Goal: Information Seeking & Learning: Learn about a topic

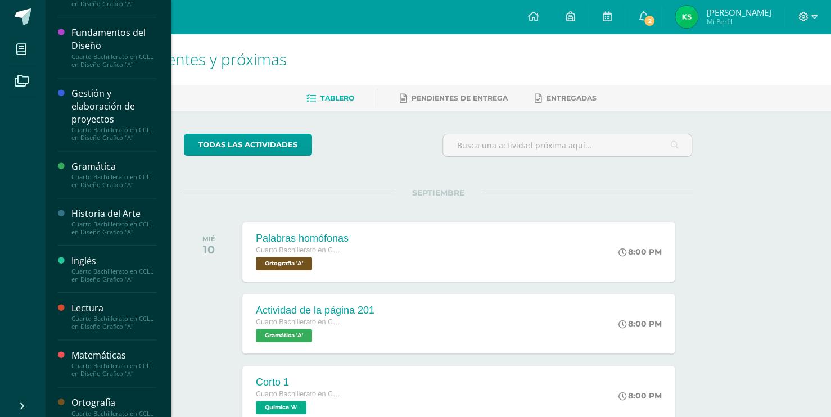
scroll to position [711, 0]
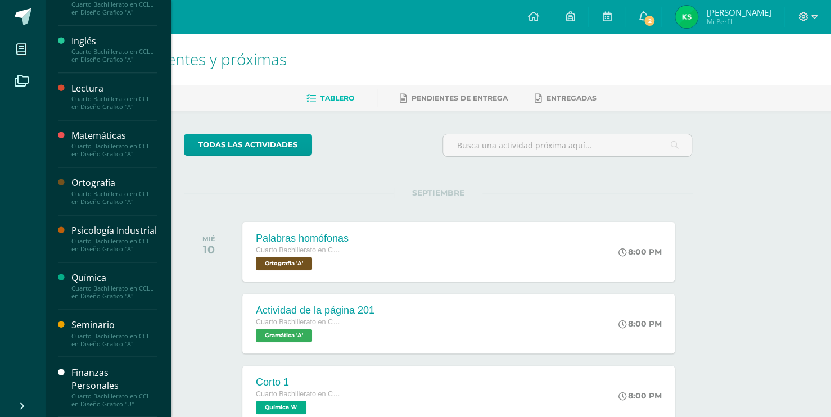
click at [102, 374] on div "Finanzas Personales" at bounding box center [113, 379] width 85 height 26
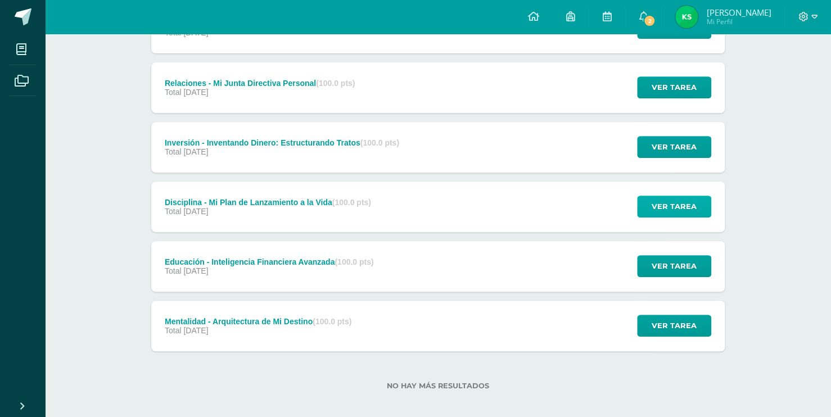
scroll to position [186, 0]
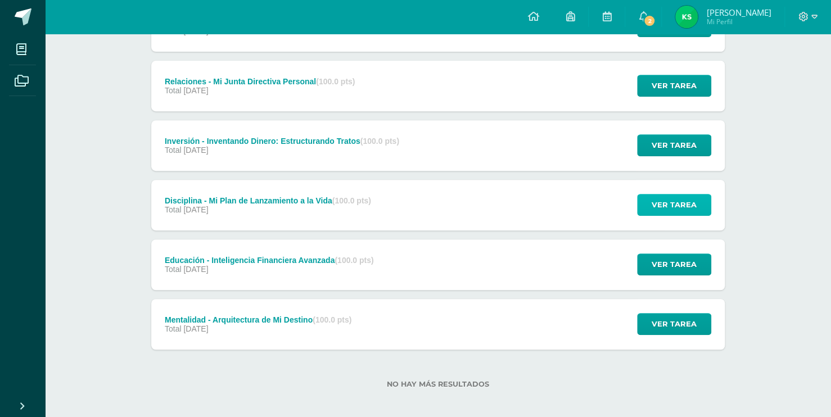
click at [688, 196] on span "Ver tarea" at bounding box center [673, 204] width 45 height 21
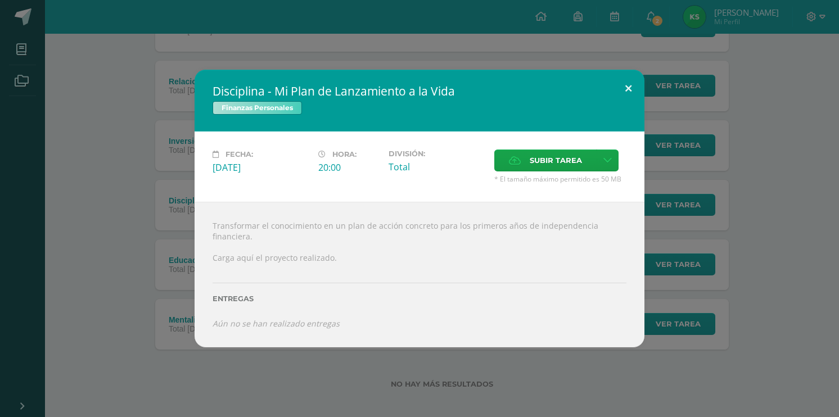
click at [631, 86] on button at bounding box center [628, 89] width 32 height 38
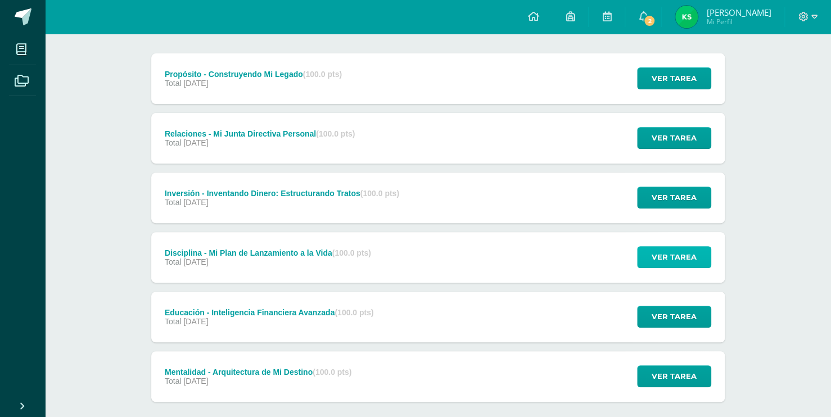
scroll to position [0, 0]
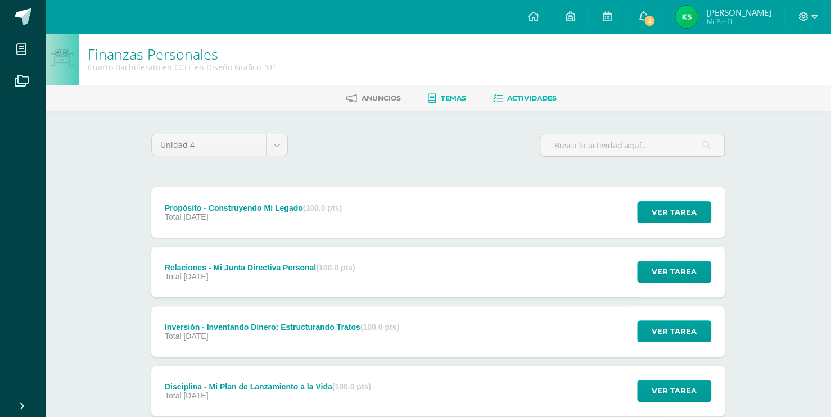
click at [443, 103] on link "Temas" at bounding box center [447, 98] width 38 height 18
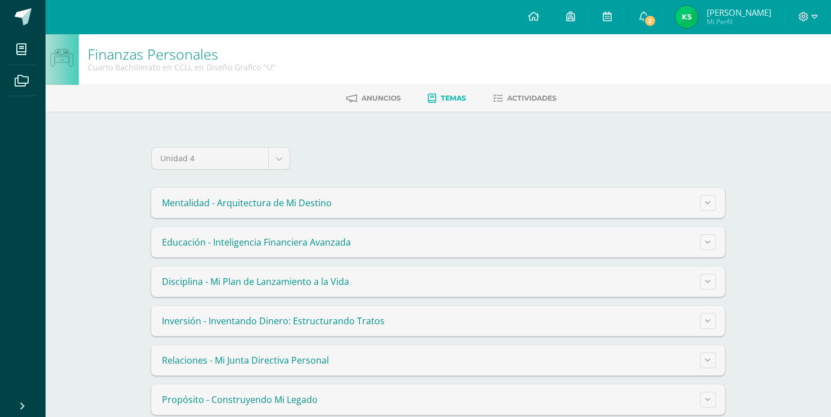
scroll to position [18, 0]
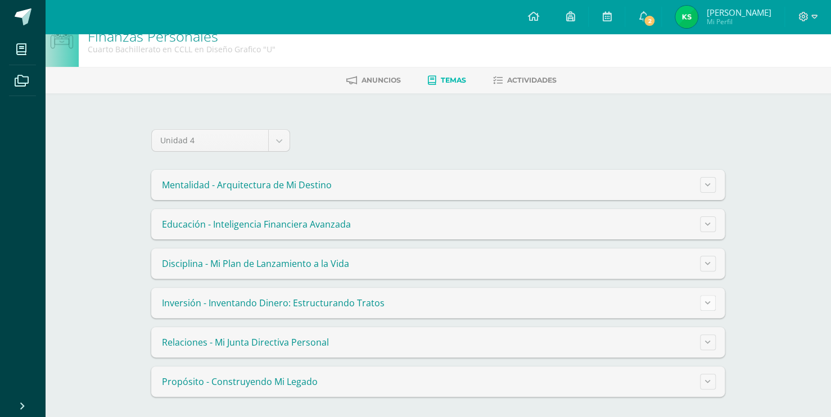
click at [713, 305] on button at bounding box center [708, 303] width 16 height 16
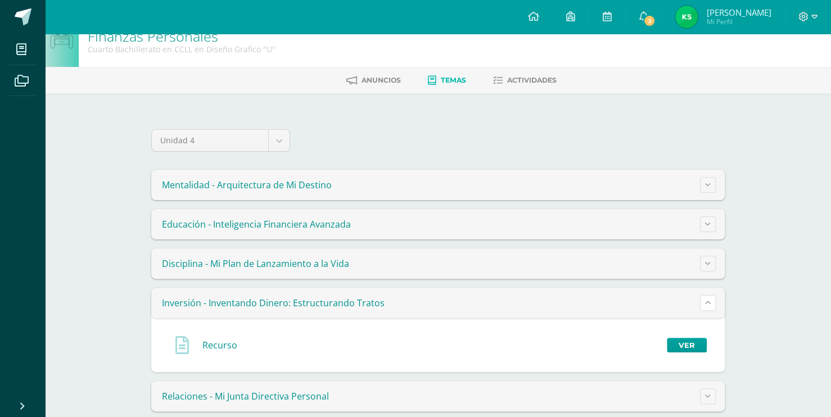
scroll to position [72, 0]
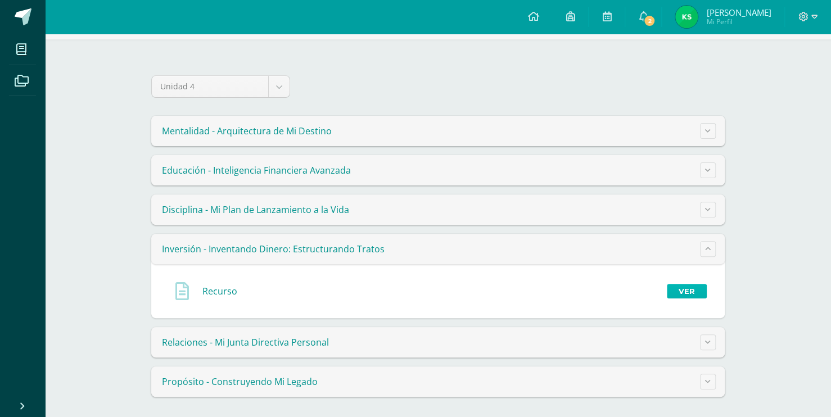
click at [688, 294] on link "Ver" at bounding box center [687, 291] width 40 height 15
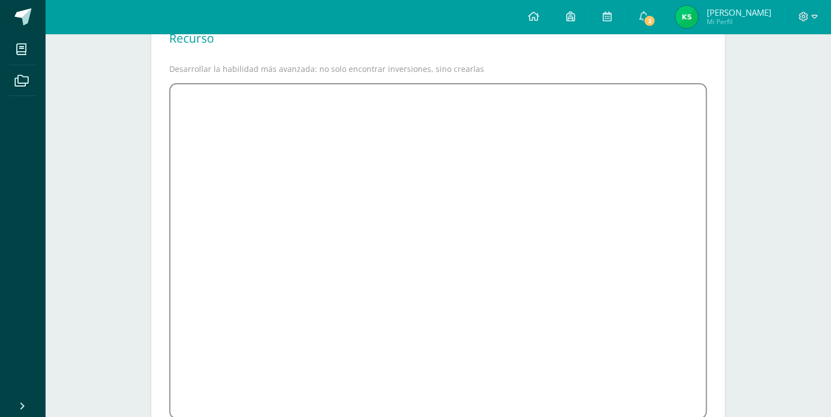
scroll to position [121, 0]
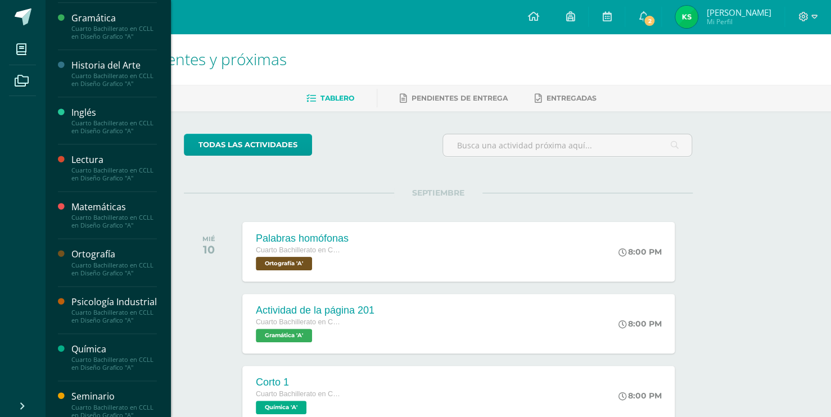
scroll to position [711, 0]
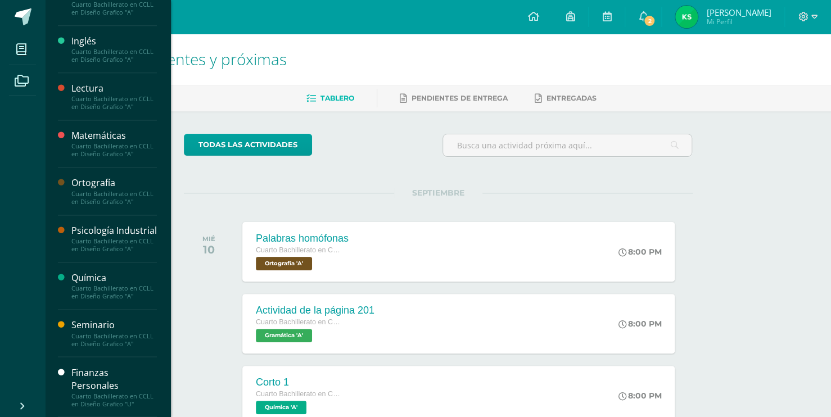
click at [101, 377] on div "Finanzas Personales" at bounding box center [113, 379] width 85 height 26
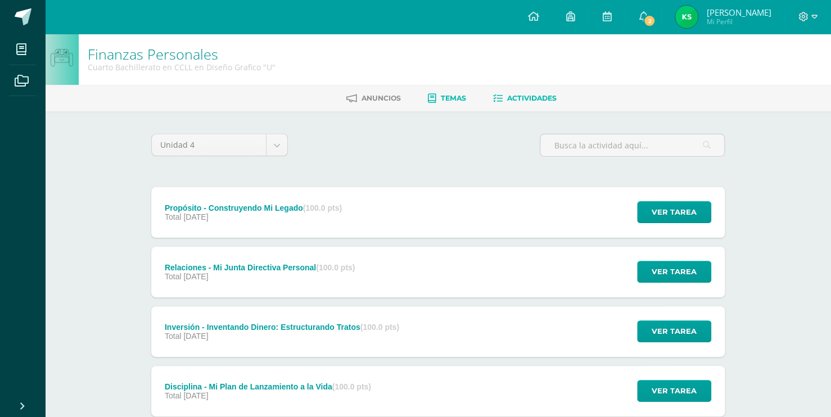
click at [464, 100] on span "Temas" at bounding box center [453, 98] width 25 height 8
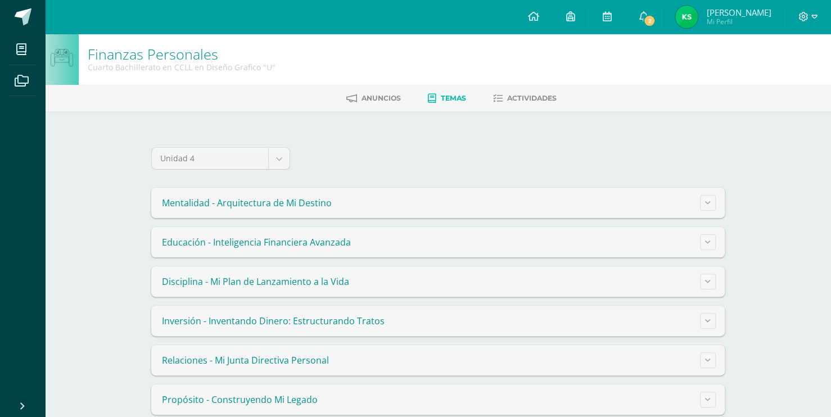
scroll to position [18, 0]
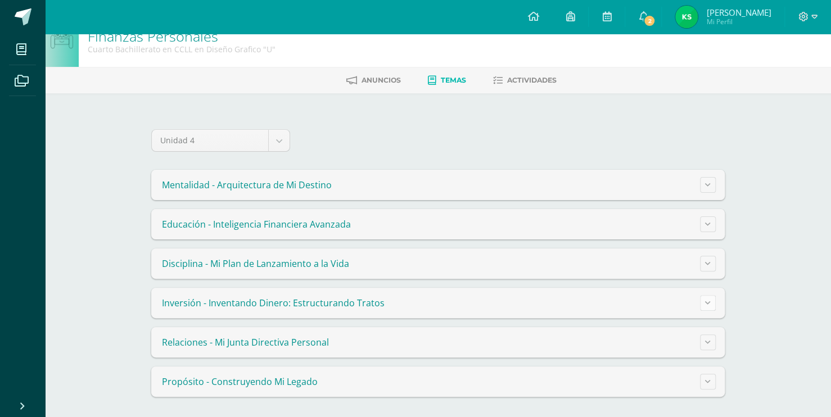
click at [707, 296] on button at bounding box center [708, 303] width 16 height 16
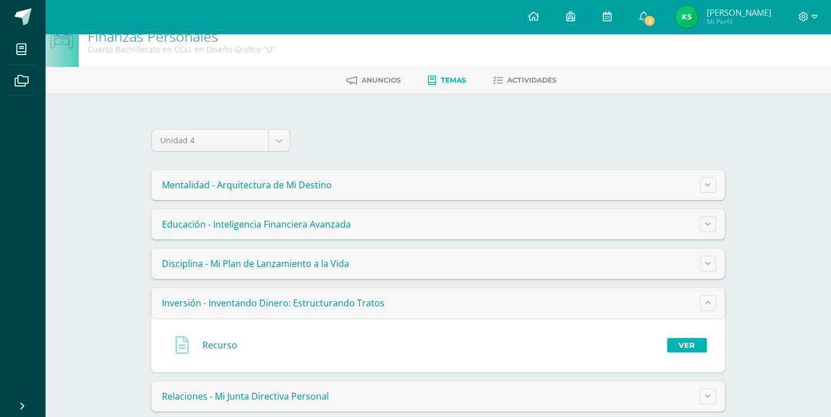
click at [702, 348] on link "Ver" at bounding box center [687, 345] width 40 height 15
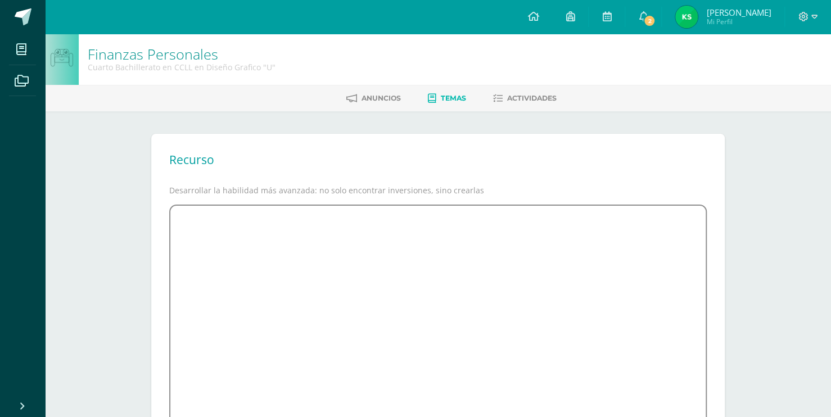
click at [432, 101] on icon at bounding box center [432, 99] width 8 height 10
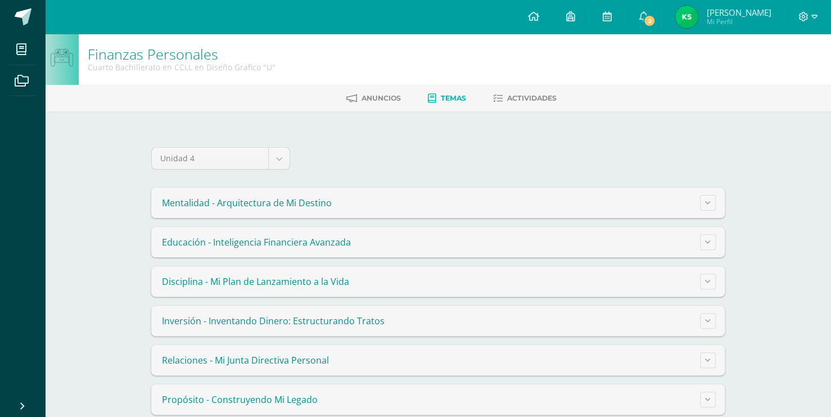
scroll to position [18, 0]
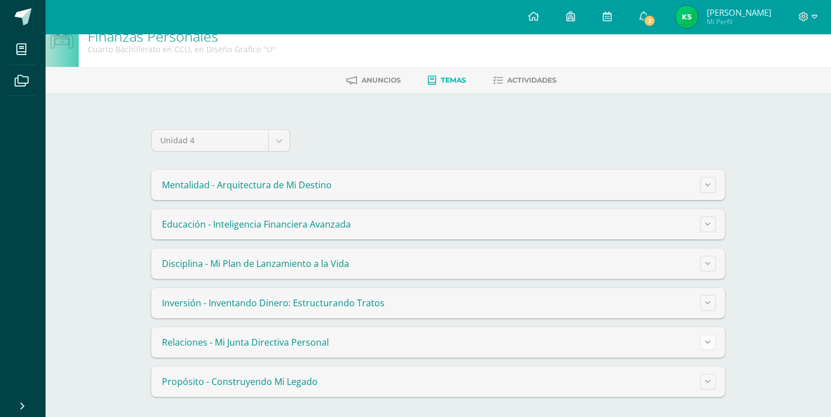
click at [710, 345] on button at bounding box center [708, 342] width 16 height 16
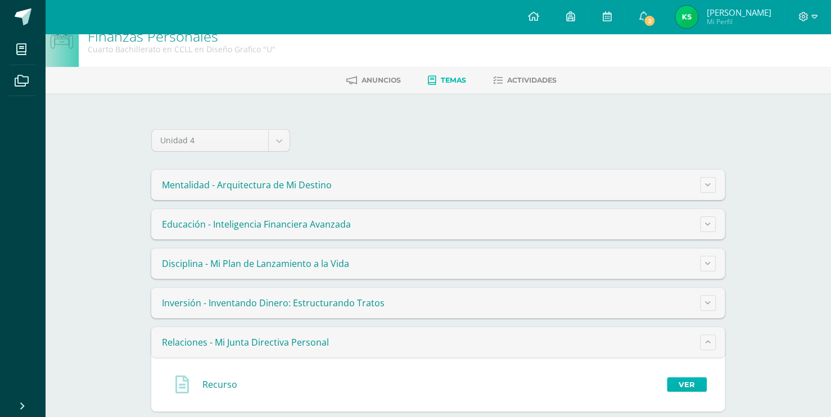
click at [697, 388] on link "Ver" at bounding box center [687, 384] width 40 height 15
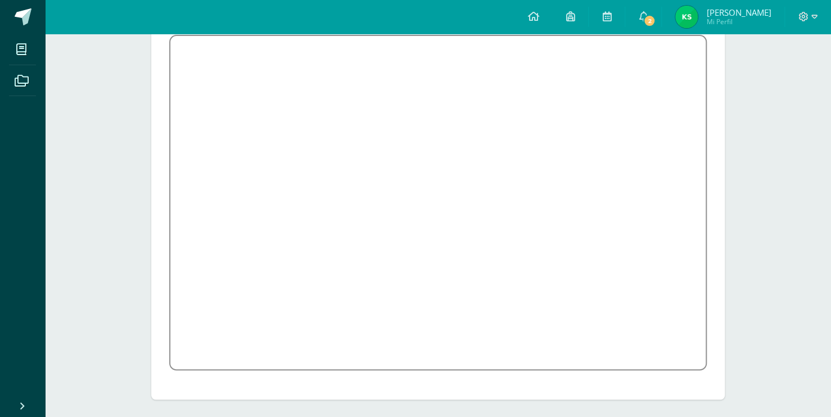
scroll to position [171, 0]
